Goal: Task Accomplishment & Management: Manage account settings

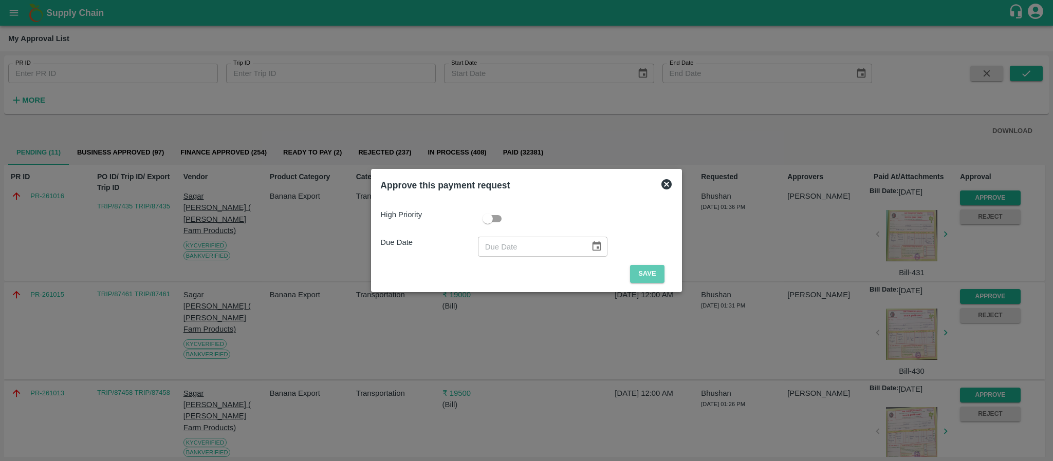
click at [638, 269] on button "Save" at bounding box center [647, 274] width 34 height 18
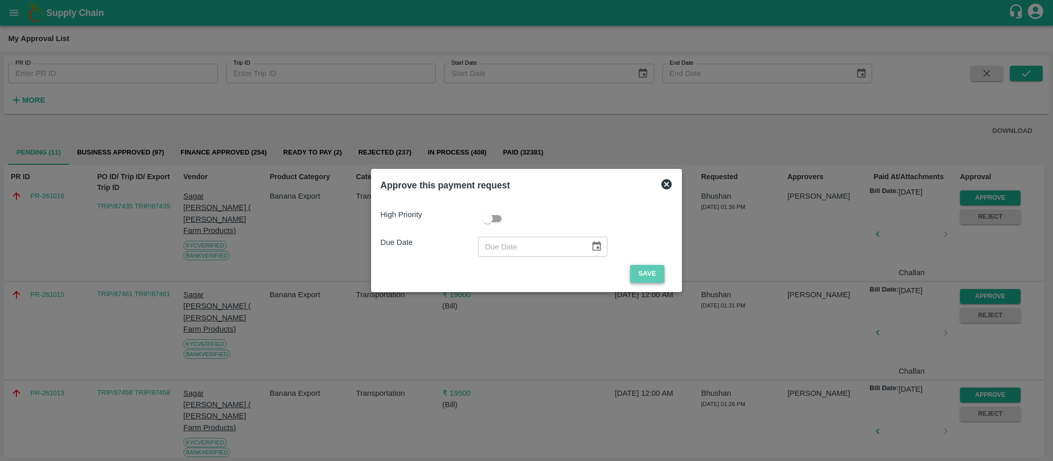
click at [642, 270] on button "Save" at bounding box center [647, 274] width 34 height 18
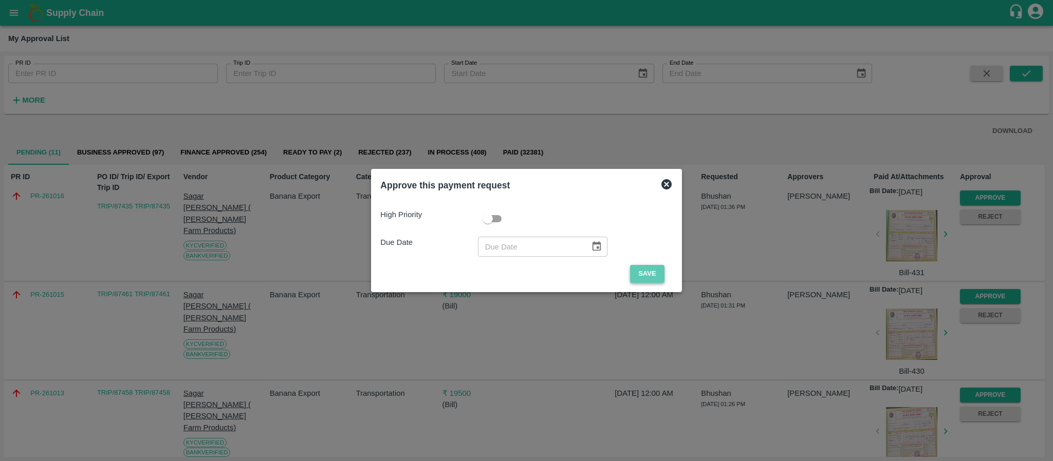
click at [649, 274] on button "Save" at bounding box center [647, 274] width 34 height 18
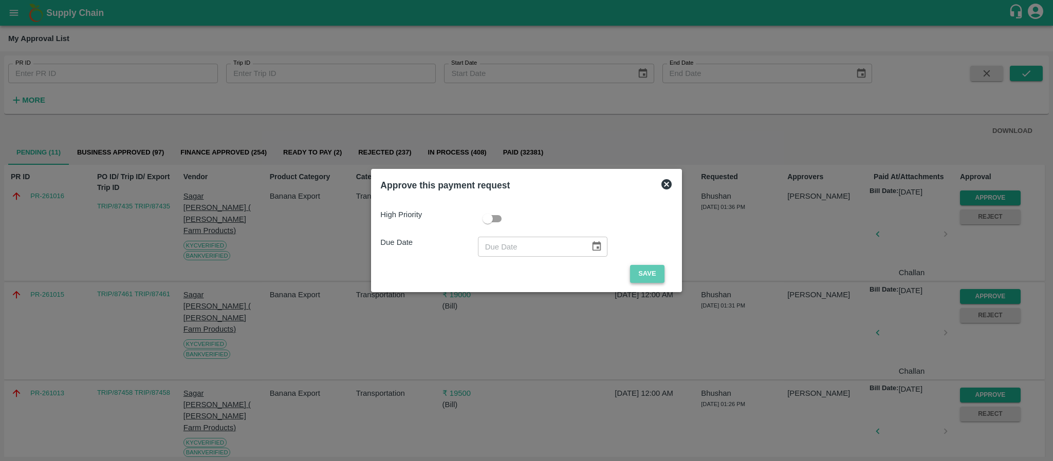
click at [649, 274] on button "Save" at bounding box center [647, 274] width 34 height 18
click at [664, 187] on icon at bounding box center [666, 184] width 10 height 10
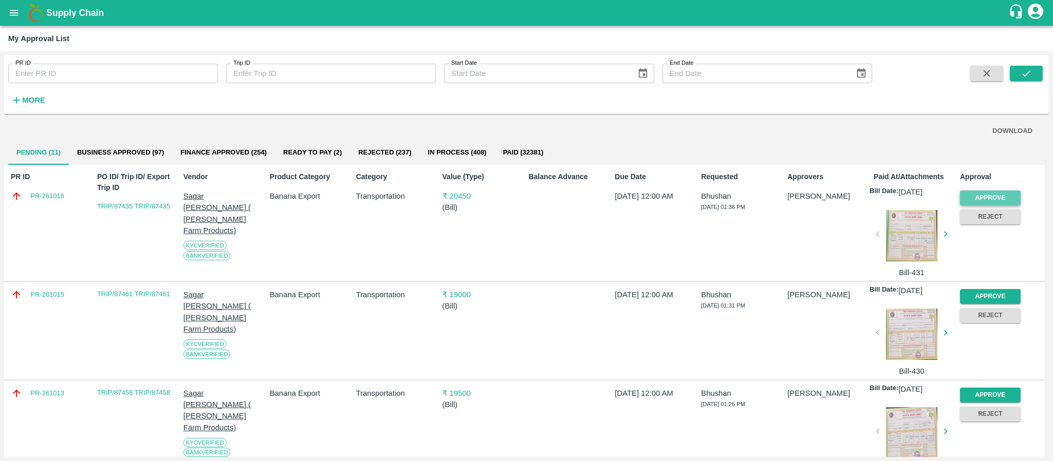
click at [961, 196] on button "Approve" at bounding box center [990, 198] width 61 height 15
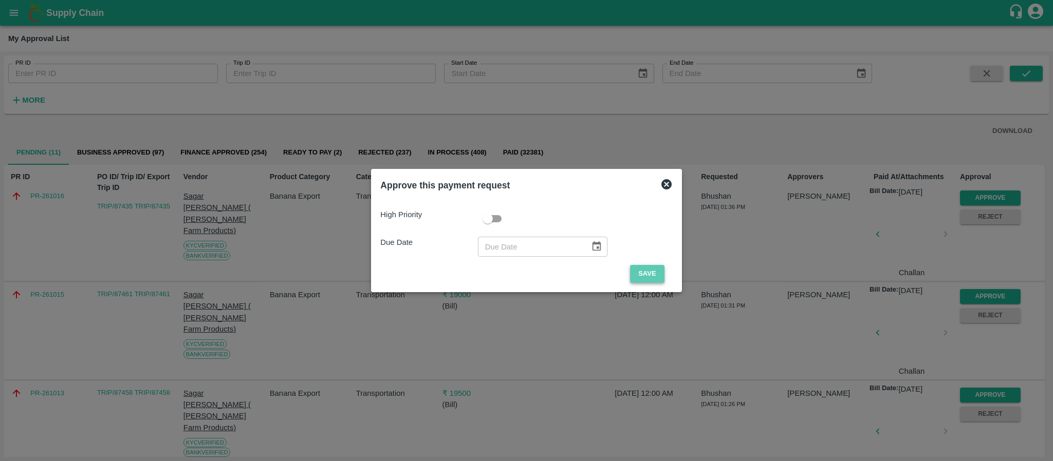
click at [641, 271] on button "Save" at bounding box center [647, 274] width 34 height 18
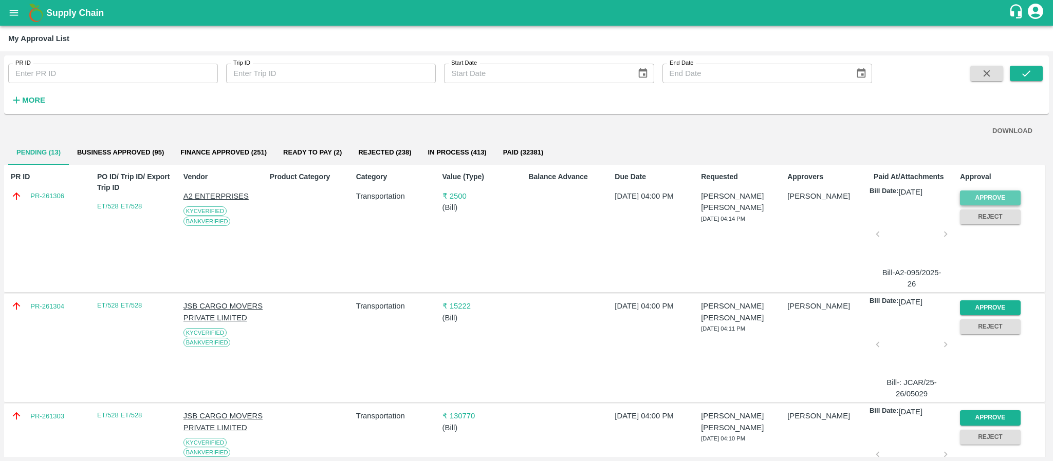
click at [992, 191] on button "Approve" at bounding box center [990, 198] width 61 height 15
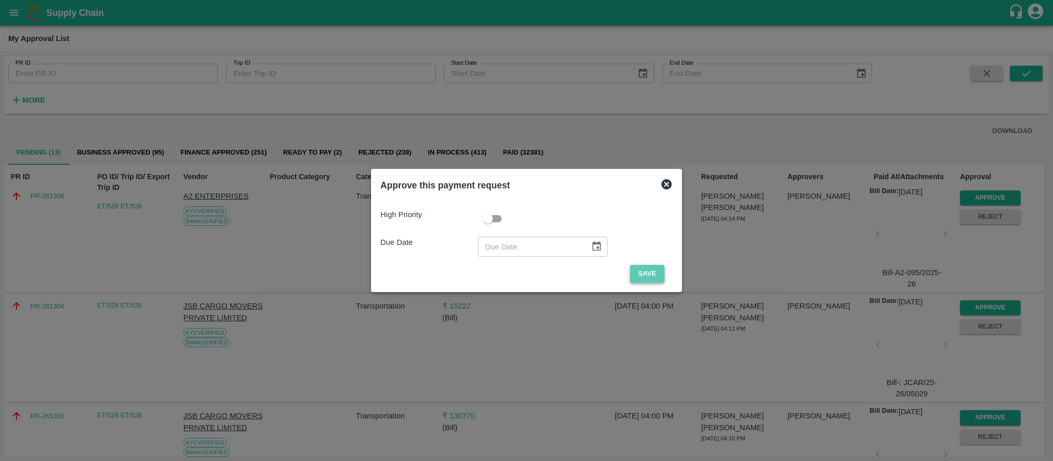
click at [646, 278] on button "Save" at bounding box center [647, 274] width 34 height 18
click at [637, 279] on button "Save" at bounding box center [647, 274] width 34 height 18
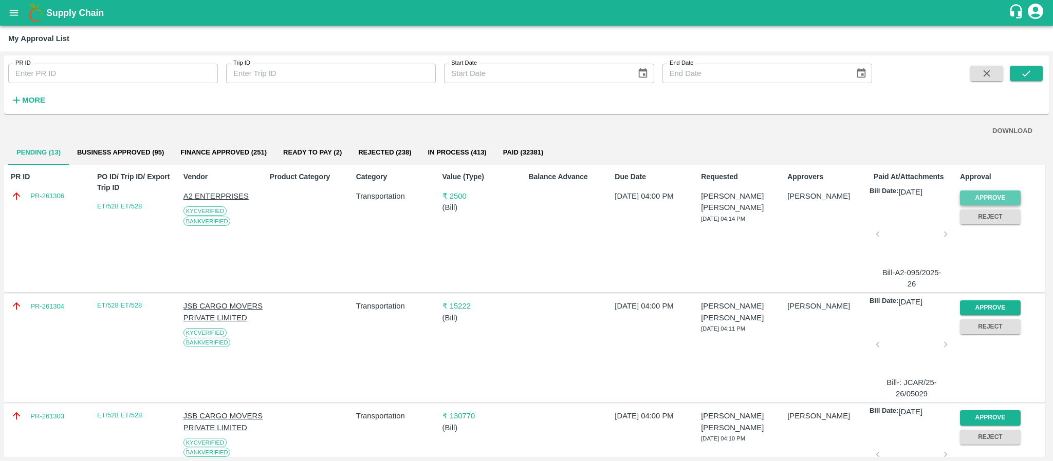
click at [980, 191] on button "Approve" at bounding box center [990, 198] width 61 height 15
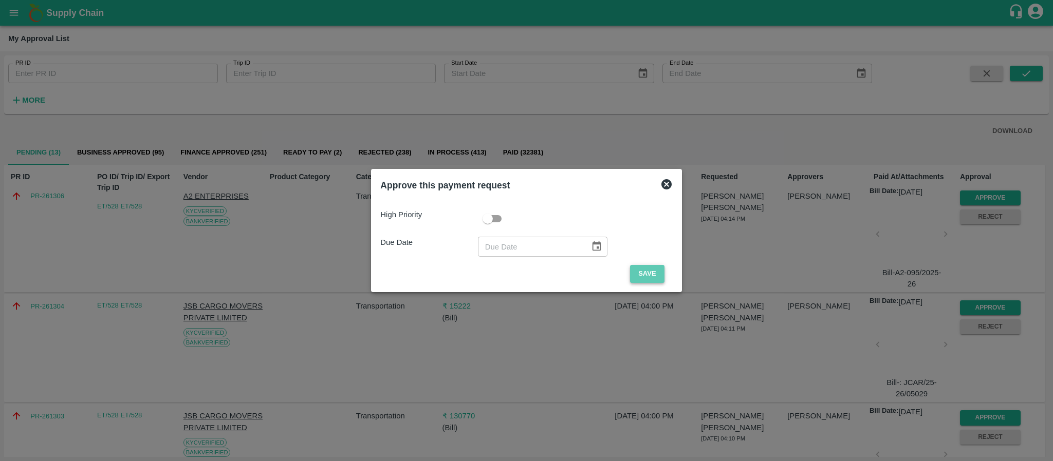
click at [645, 276] on button "Save" at bounding box center [647, 274] width 34 height 18
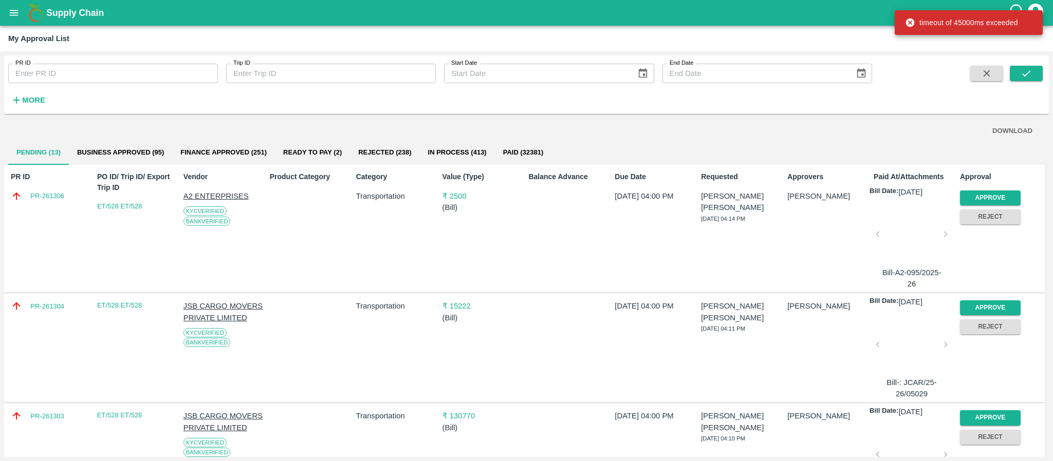
click at [645, 276] on div "Due Date [DATE] 04:00 PM" at bounding box center [653, 228] width 86 height 122
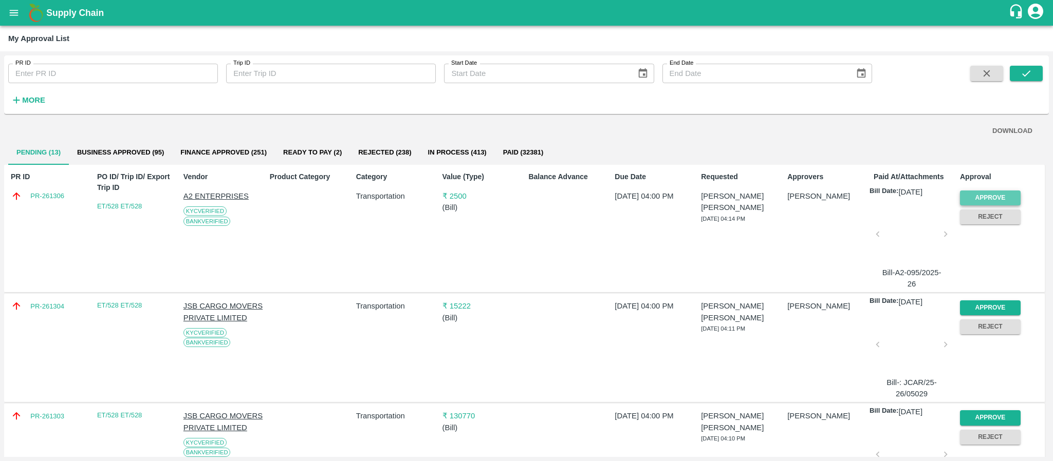
click at [987, 195] on button "Approve" at bounding box center [990, 198] width 61 height 15
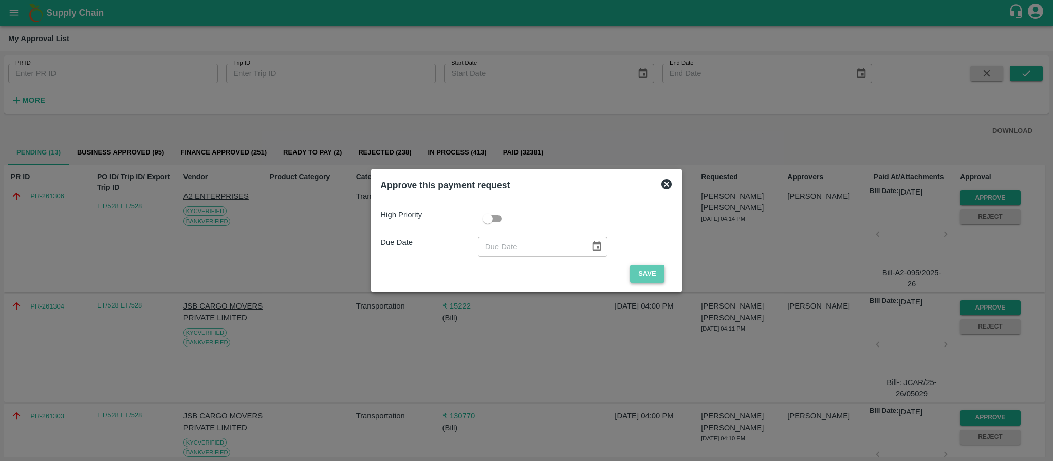
click at [649, 277] on button "Save" at bounding box center [647, 274] width 34 height 18
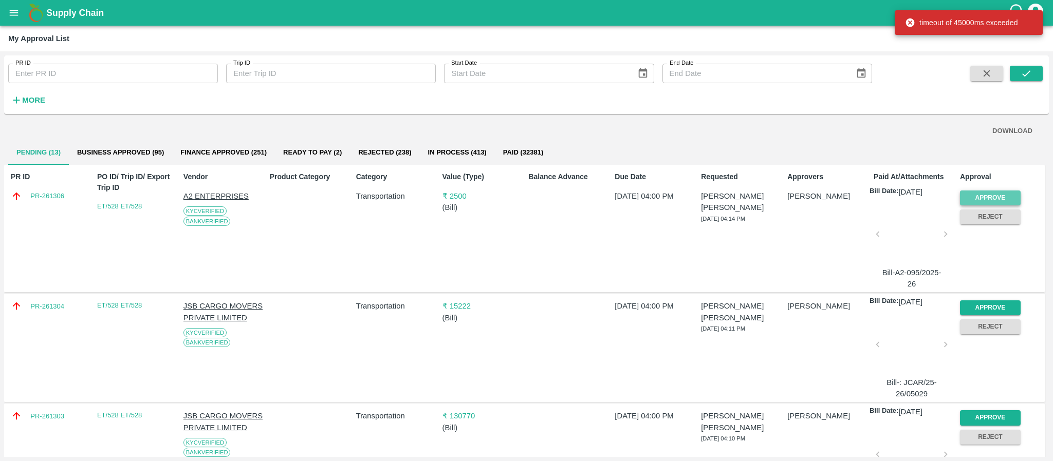
click at [982, 198] on button "Approve" at bounding box center [990, 198] width 61 height 15
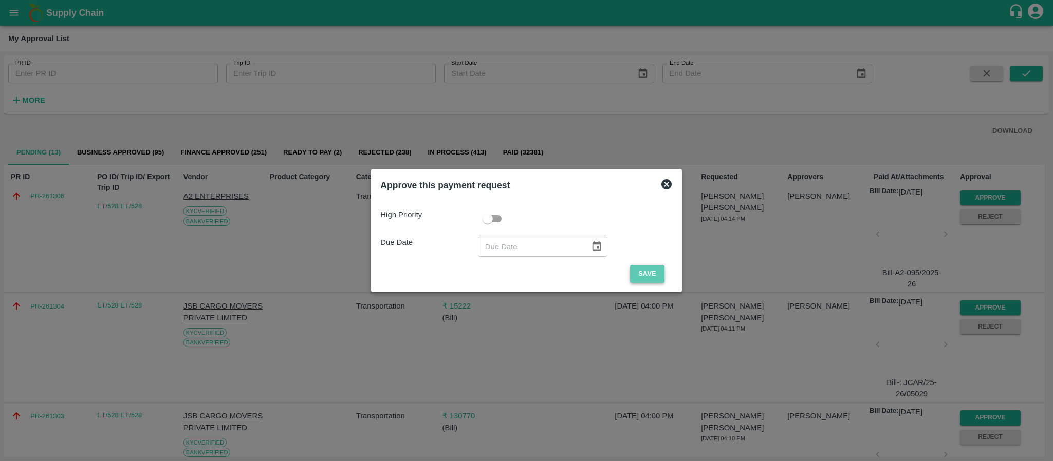
click at [642, 277] on button "Save" at bounding box center [647, 274] width 34 height 18
click at [653, 266] on button "Save" at bounding box center [647, 274] width 34 height 18
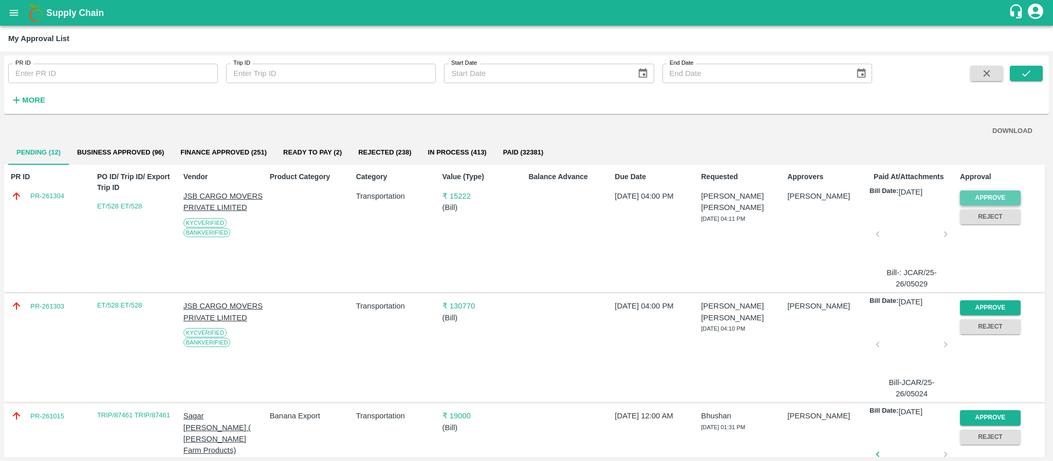
click at [1003, 193] on button "Approve" at bounding box center [990, 198] width 61 height 15
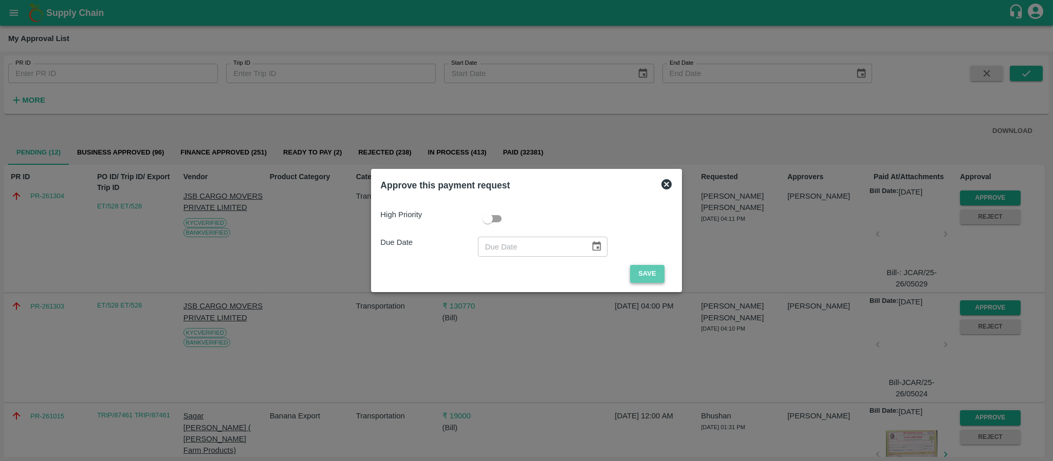
click at [643, 273] on button "Save" at bounding box center [647, 274] width 34 height 18
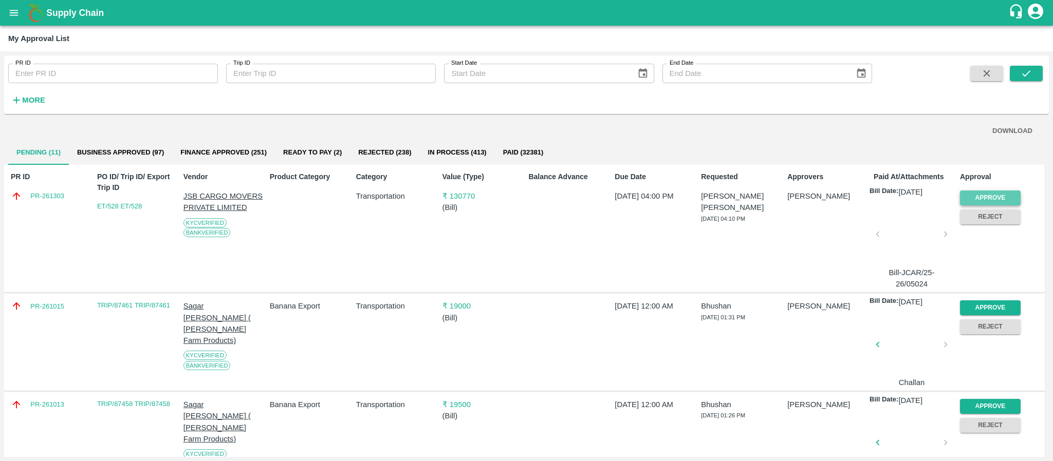
click at [977, 196] on button "Approve" at bounding box center [990, 198] width 61 height 15
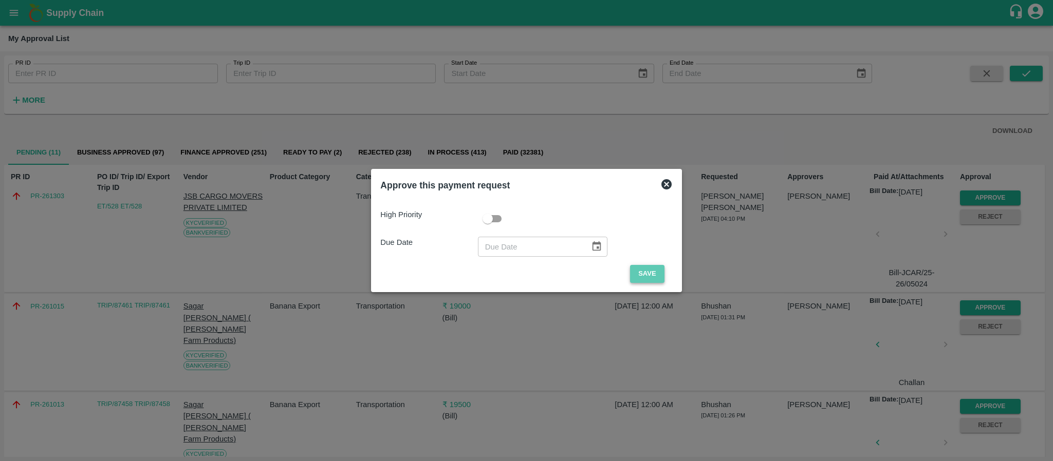
click at [641, 268] on button "Save" at bounding box center [647, 274] width 34 height 18
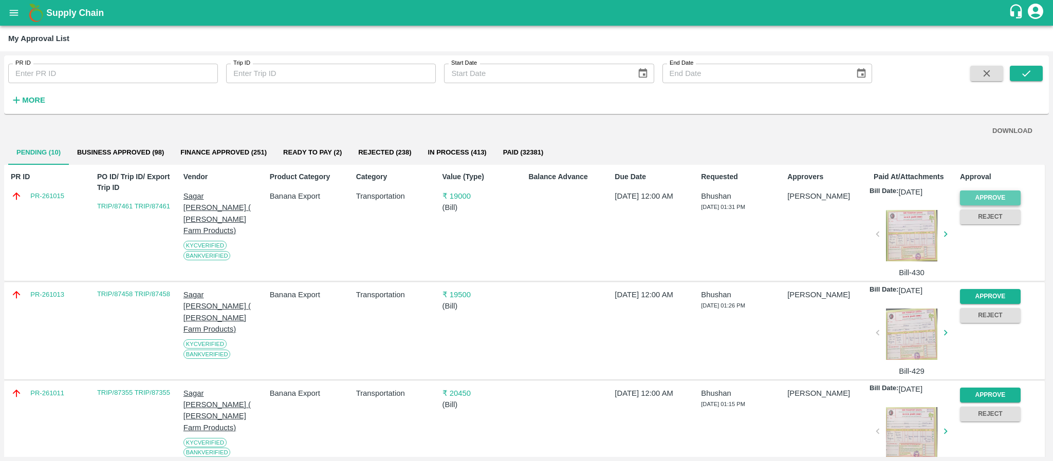
click at [988, 200] on button "Approve" at bounding box center [990, 198] width 61 height 15
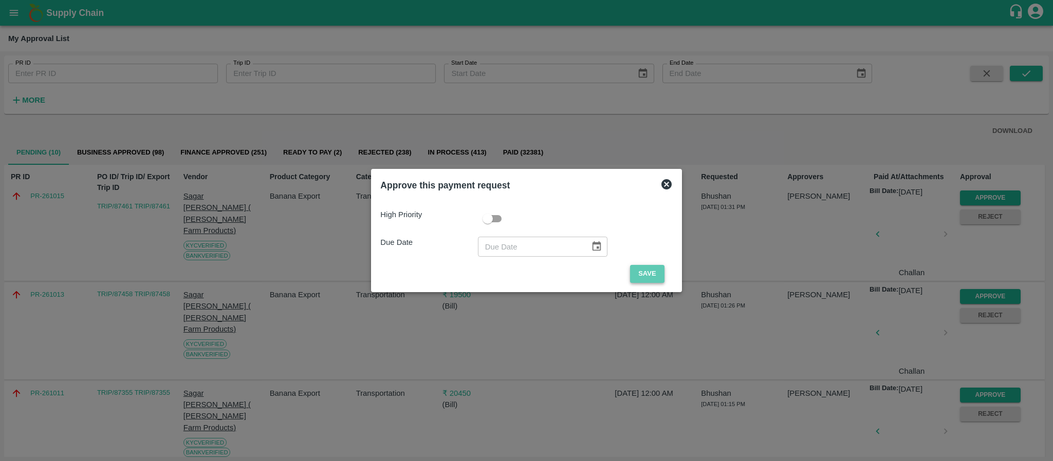
click at [646, 276] on button "Save" at bounding box center [647, 274] width 34 height 18
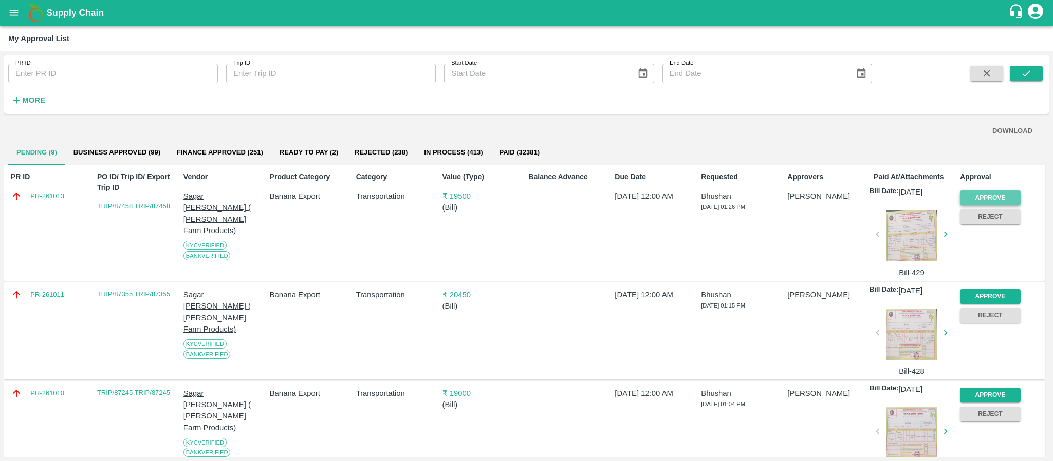
click at [1005, 193] on button "Approve" at bounding box center [990, 198] width 61 height 15
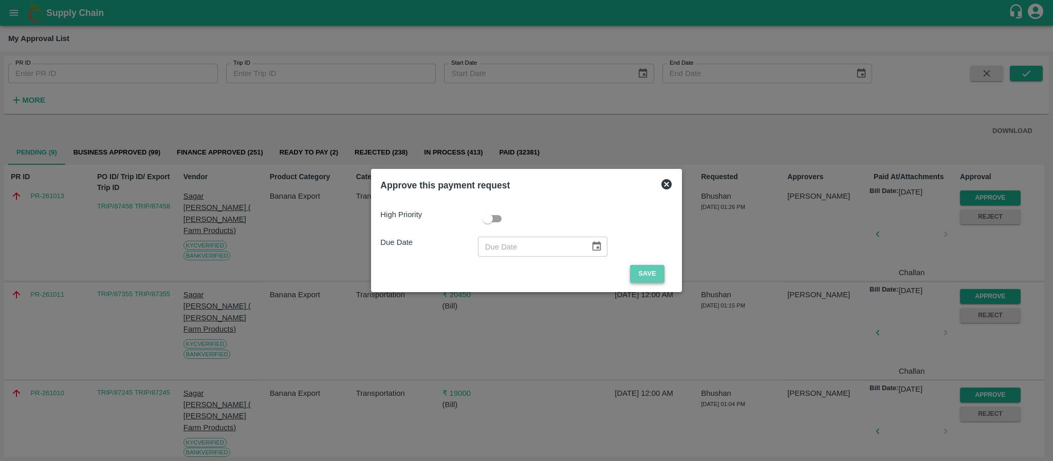
click at [636, 272] on button "Save" at bounding box center [647, 274] width 34 height 18
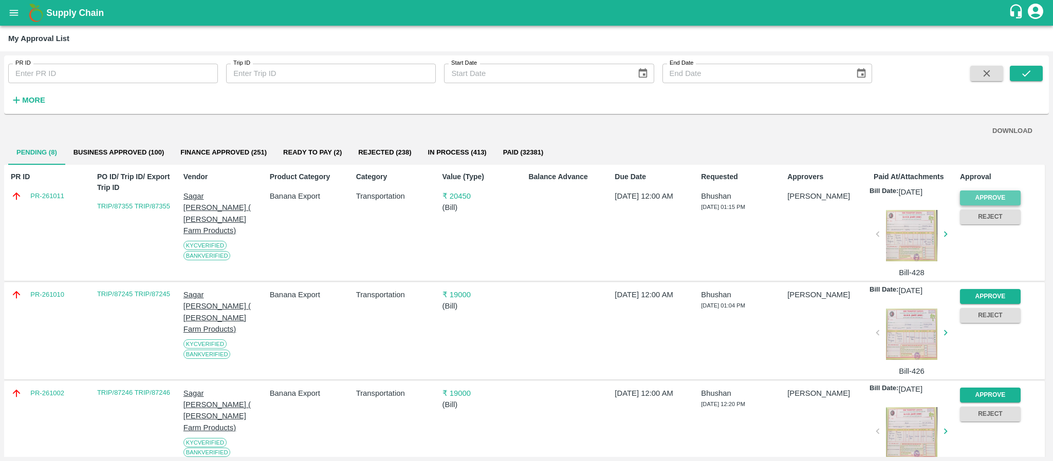
click at [970, 192] on button "Approve" at bounding box center [990, 198] width 61 height 15
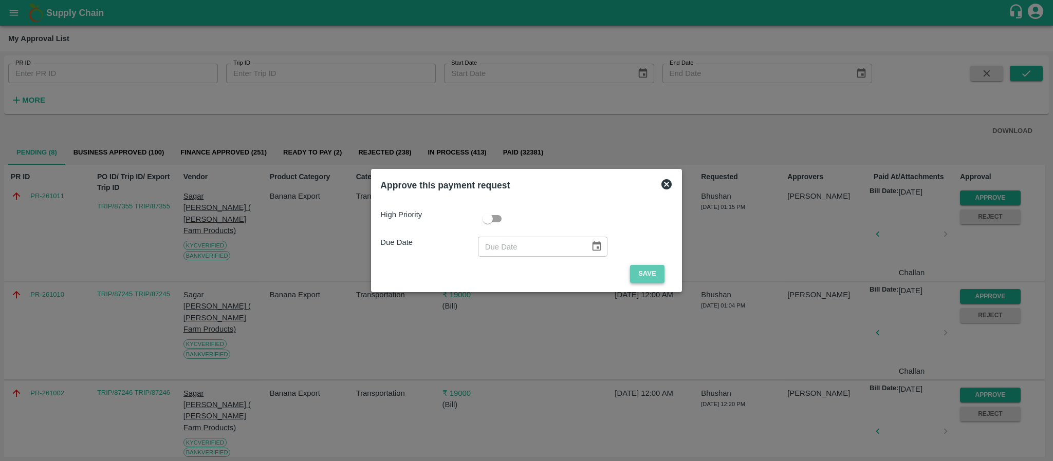
click at [659, 271] on button "Save" at bounding box center [647, 274] width 34 height 18
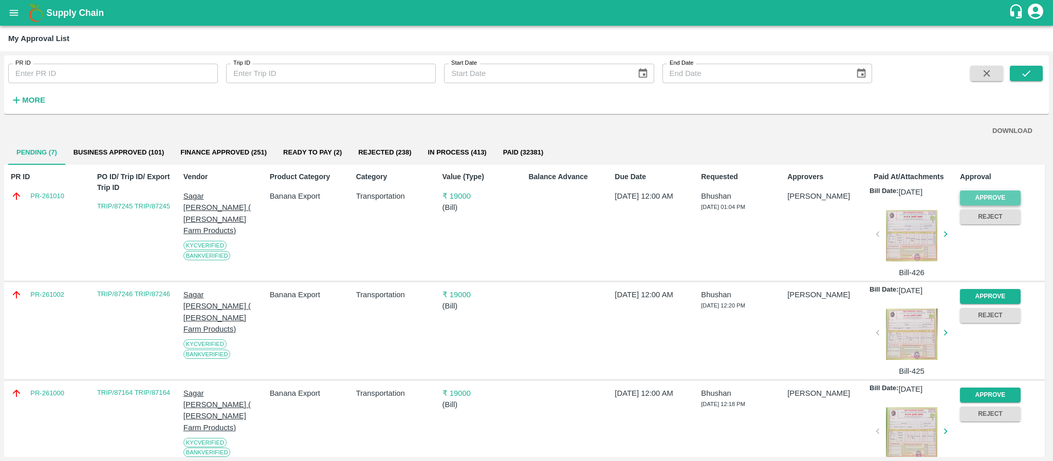
click at [983, 197] on button "Approve" at bounding box center [990, 198] width 61 height 15
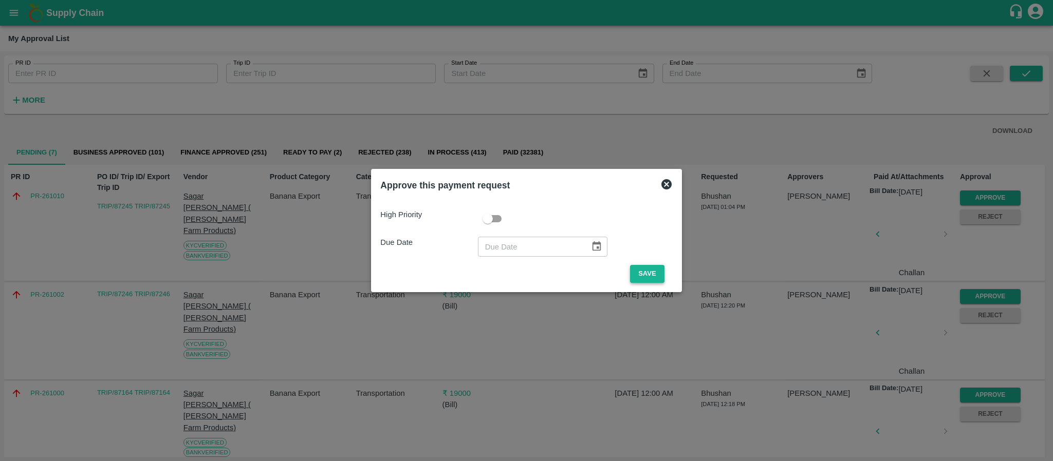
click at [651, 272] on button "Save" at bounding box center [647, 274] width 34 height 18
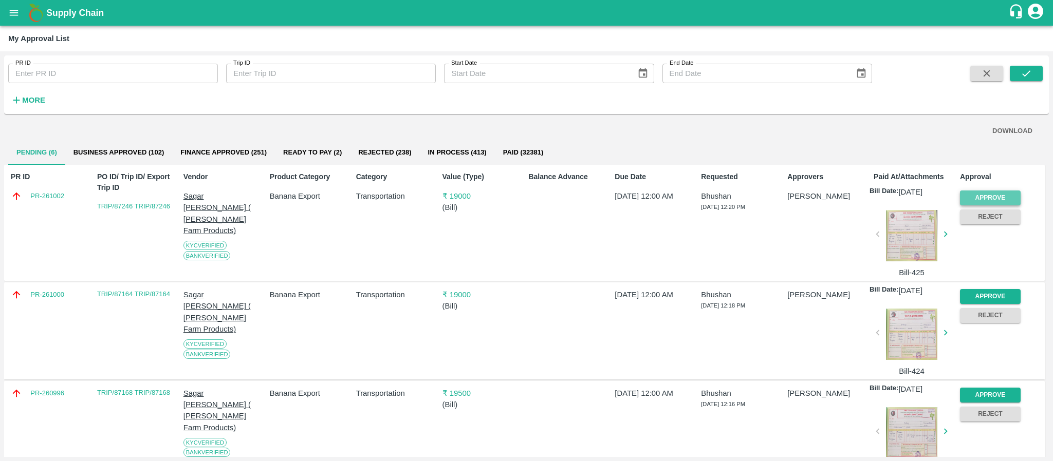
click at [990, 197] on button "Approve" at bounding box center [990, 198] width 61 height 15
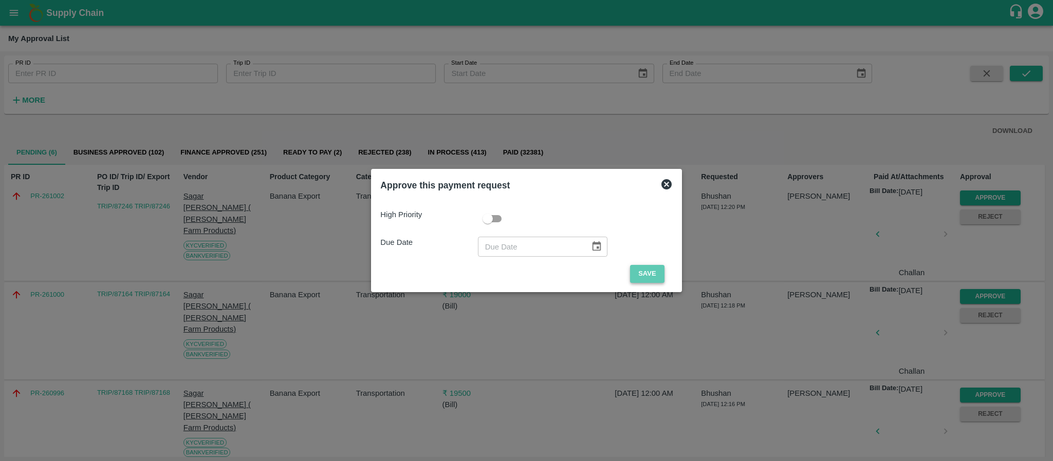
click at [641, 273] on button "Save" at bounding box center [647, 274] width 34 height 18
click at [635, 269] on button "Save" at bounding box center [647, 274] width 34 height 18
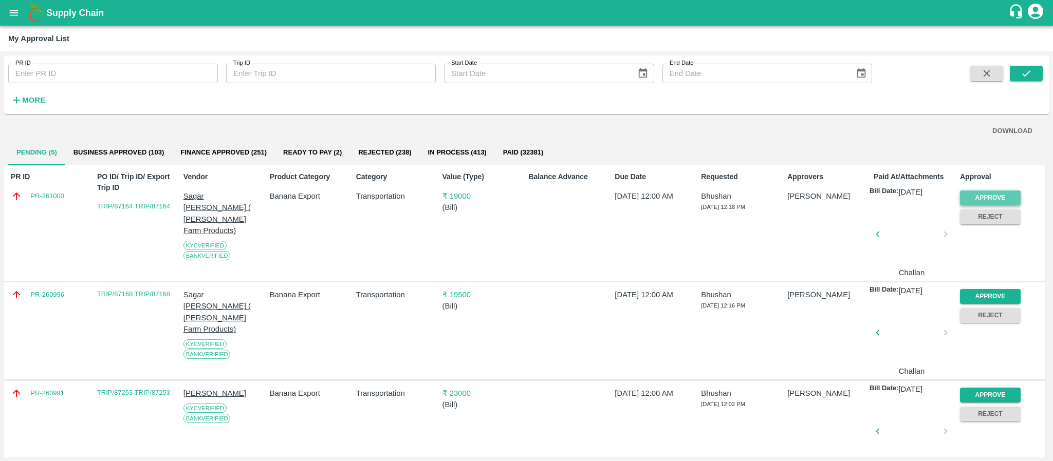
click at [981, 197] on button "Approve" at bounding box center [990, 198] width 61 height 15
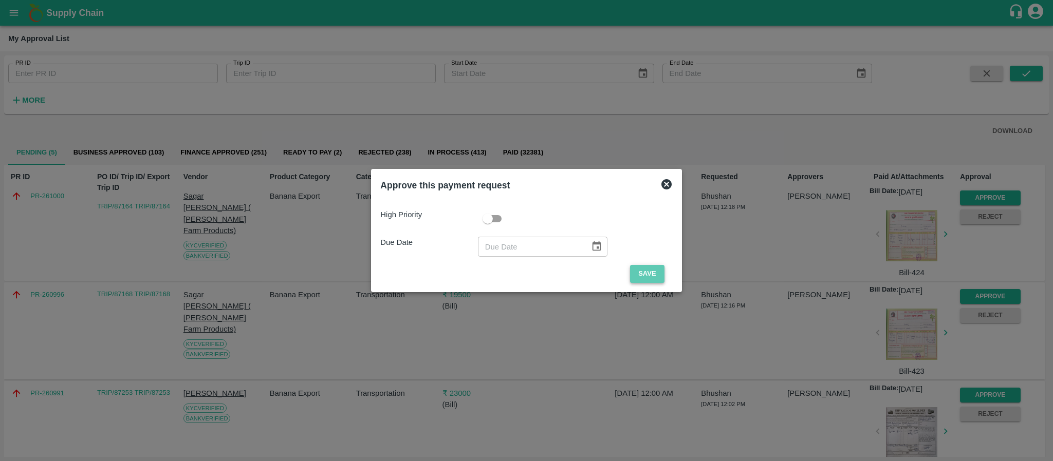
click at [642, 276] on button "Save" at bounding box center [647, 274] width 34 height 18
click at [654, 272] on button "Save" at bounding box center [647, 274] width 34 height 18
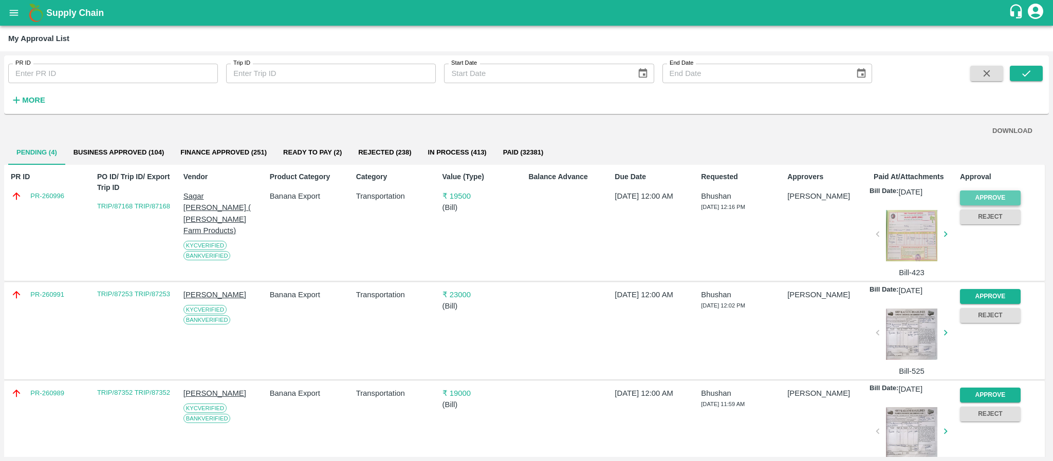
click at [973, 193] on button "Approve" at bounding box center [990, 198] width 61 height 15
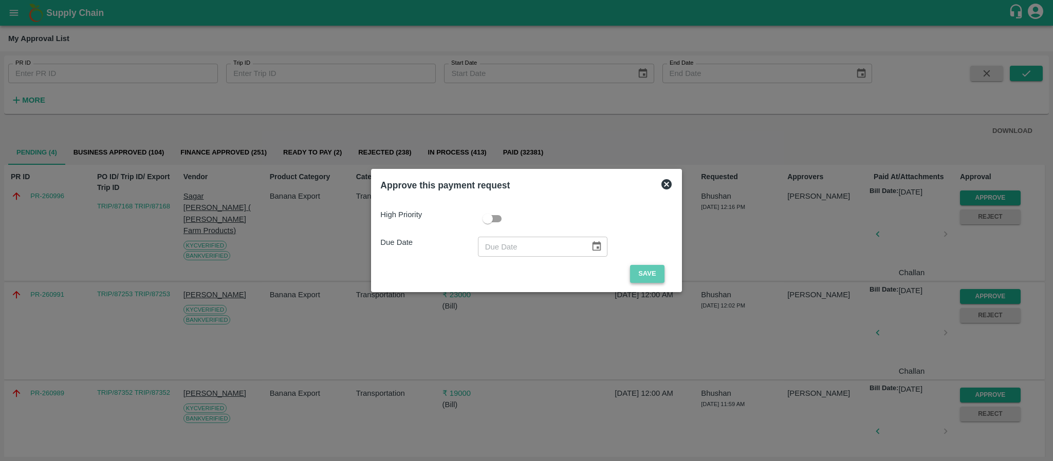
click at [655, 274] on button "Save" at bounding box center [647, 274] width 34 height 18
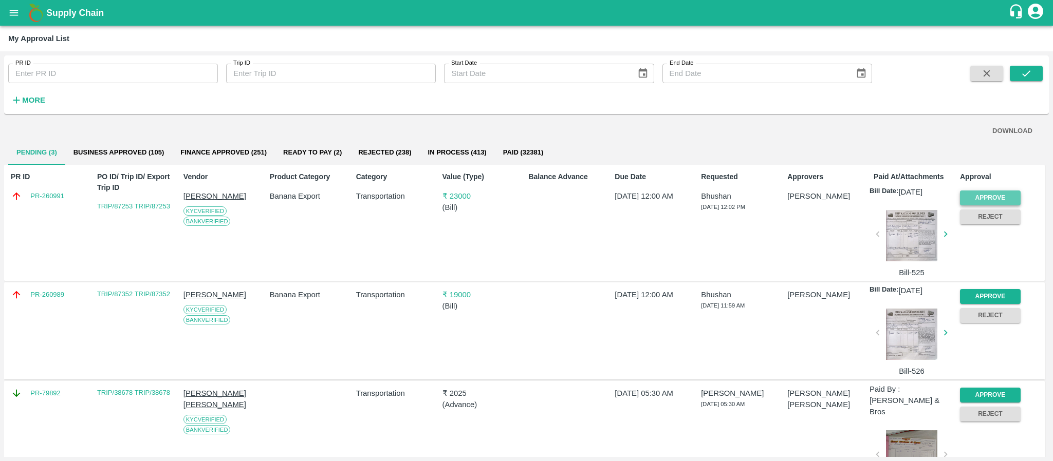
click at [992, 193] on button "Approve" at bounding box center [990, 198] width 61 height 15
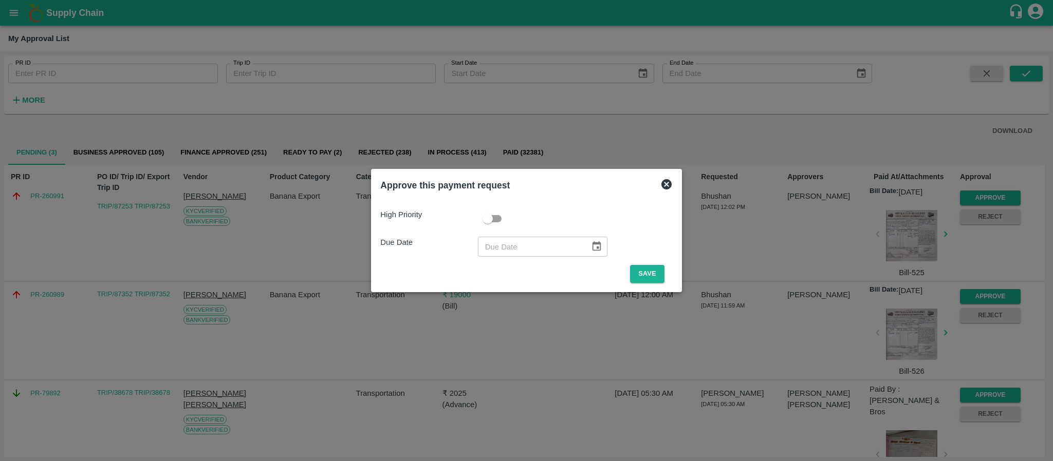
click at [650, 264] on div "High Priority Due Date ​ Save" at bounding box center [526, 242] width 292 height 82
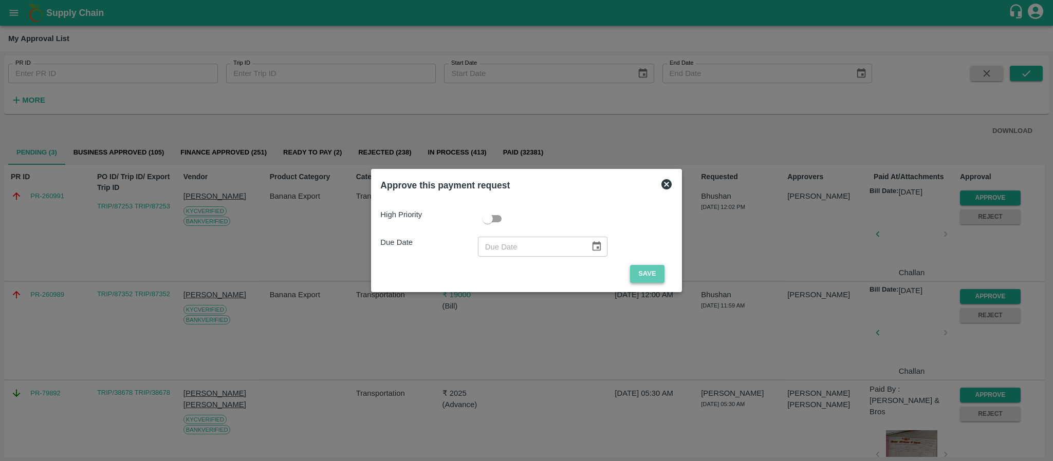
click at [646, 270] on button "Save" at bounding box center [647, 274] width 34 height 18
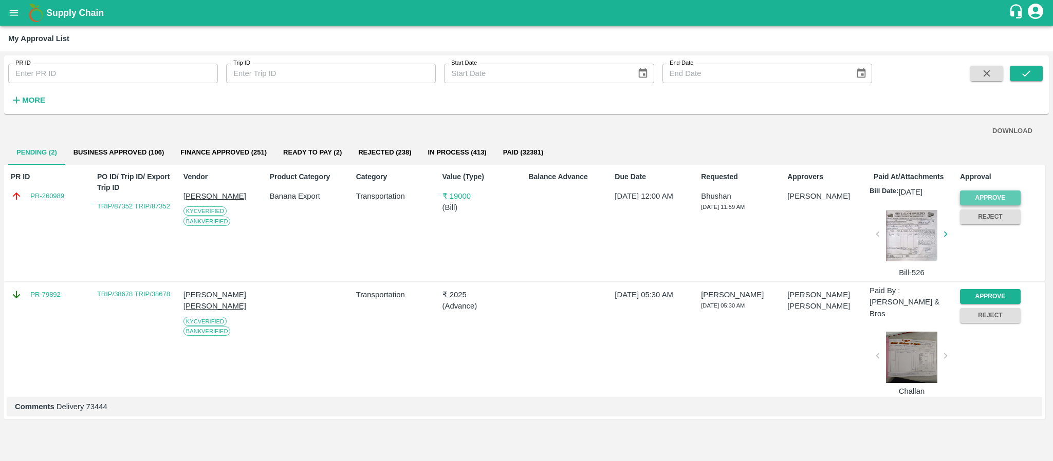
click at [1008, 196] on button "Approve" at bounding box center [990, 198] width 61 height 15
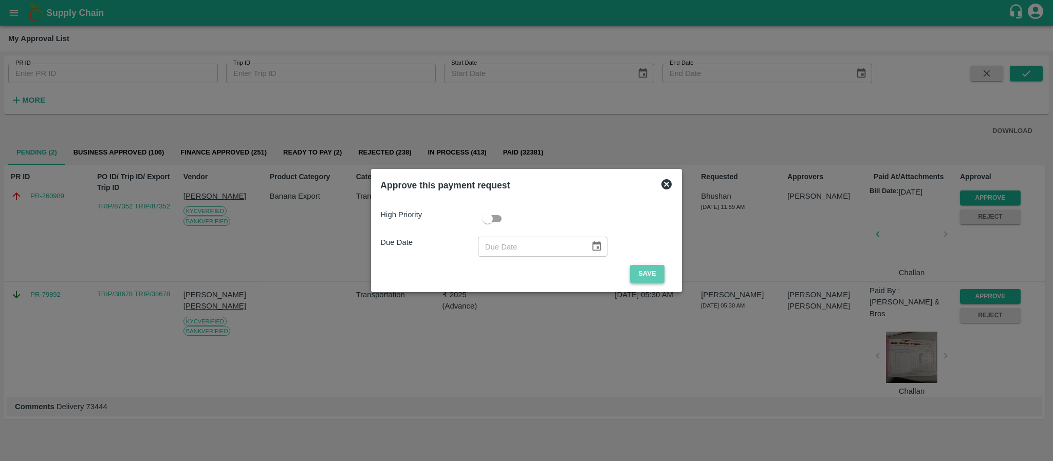
click at [637, 274] on button "Save" at bounding box center [647, 274] width 34 height 18
